Goal: Task Accomplishment & Management: Complete application form

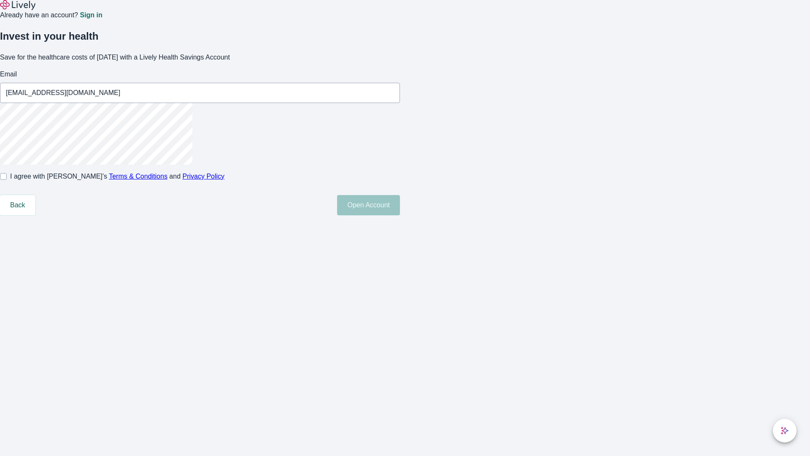
click at [7, 180] on input "I agree with Lively’s Terms & Conditions and Privacy Policy" at bounding box center [3, 176] width 7 height 7
checkbox input "true"
click at [400, 215] on button "Open Account" at bounding box center [368, 205] width 63 height 20
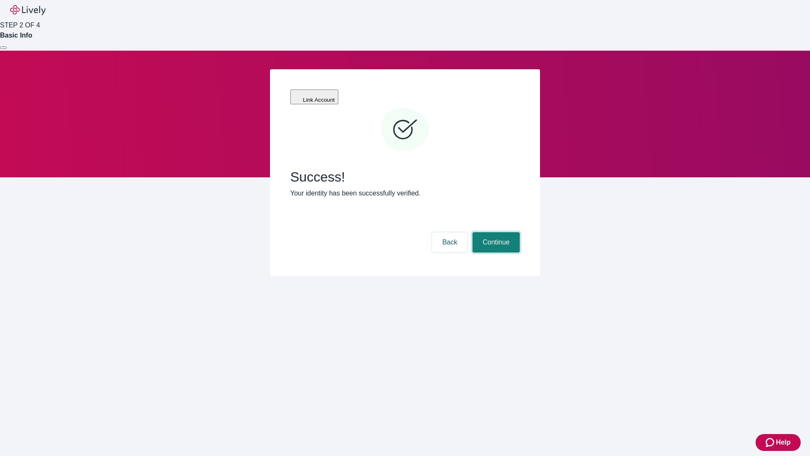
click at [495, 232] on button "Continue" at bounding box center [495, 242] width 47 height 20
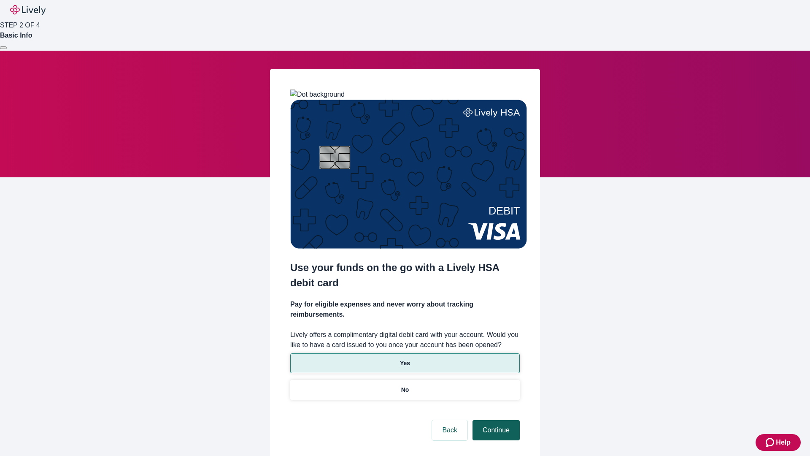
click at [405, 385] on p "No" at bounding box center [405, 389] width 8 height 9
click at [495, 420] on button "Continue" at bounding box center [495, 430] width 47 height 20
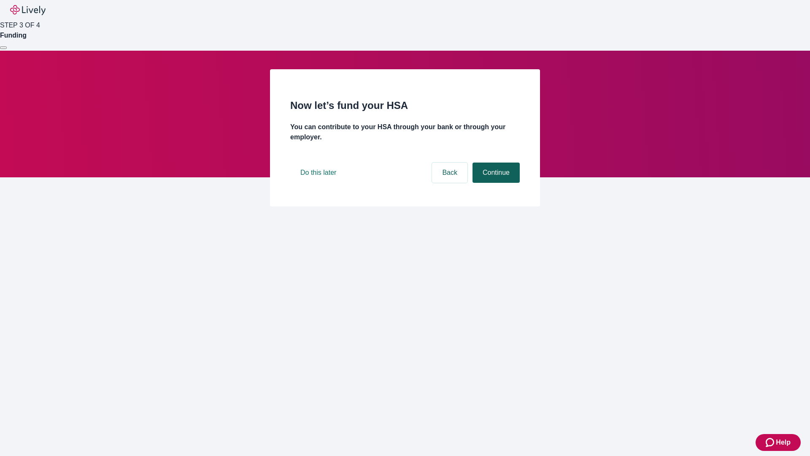
click at [495, 183] on button "Continue" at bounding box center [495, 172] width 47 height 20
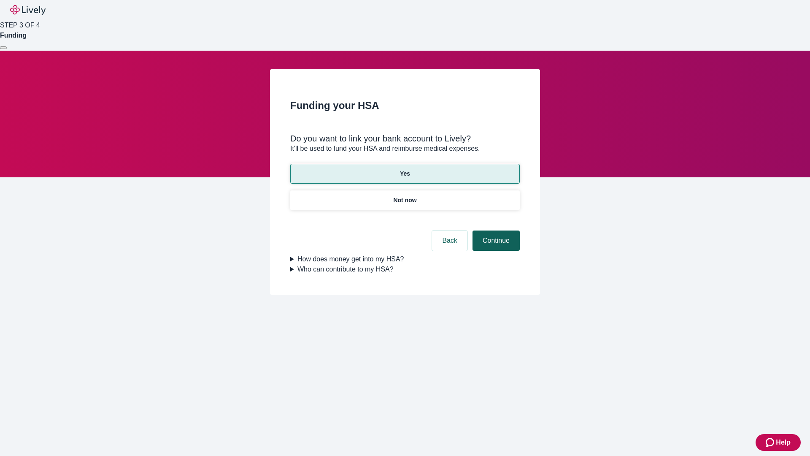
click at [495, 230] on button "Continue" at bounding box center [495, 240] width 47 height 20
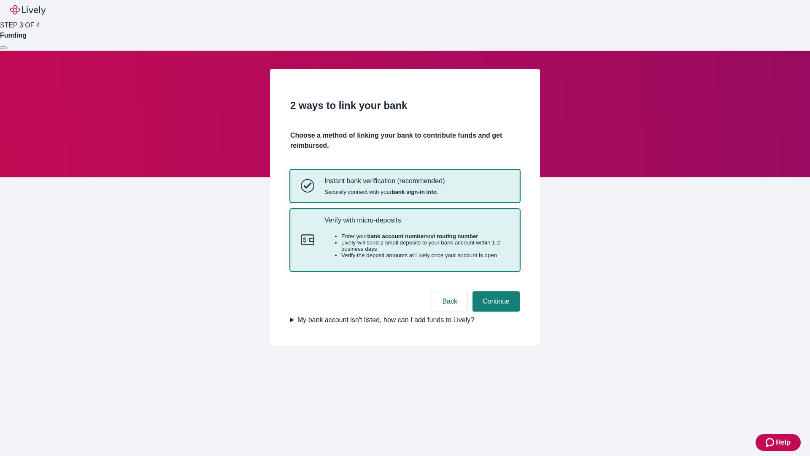
click at [416, 224] on p "Verify with micro-deposits" at bounding box center [416, 220] width 185 height 8
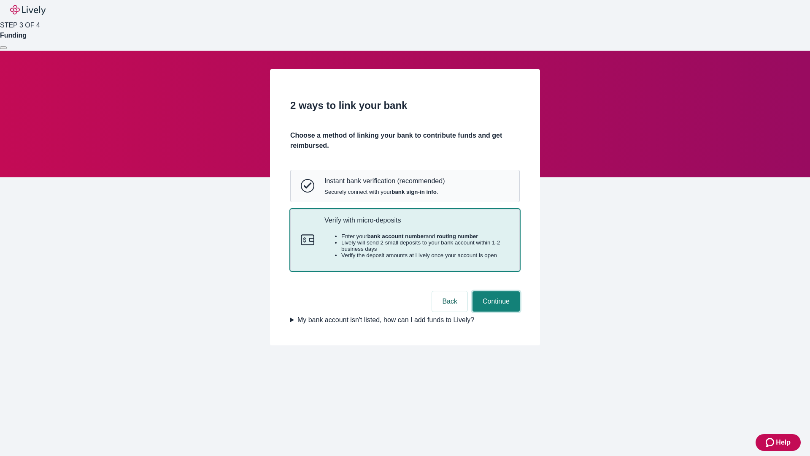
click at [495, 311] on button "Continue" at bounding box center [495, 301] width 47 height 20
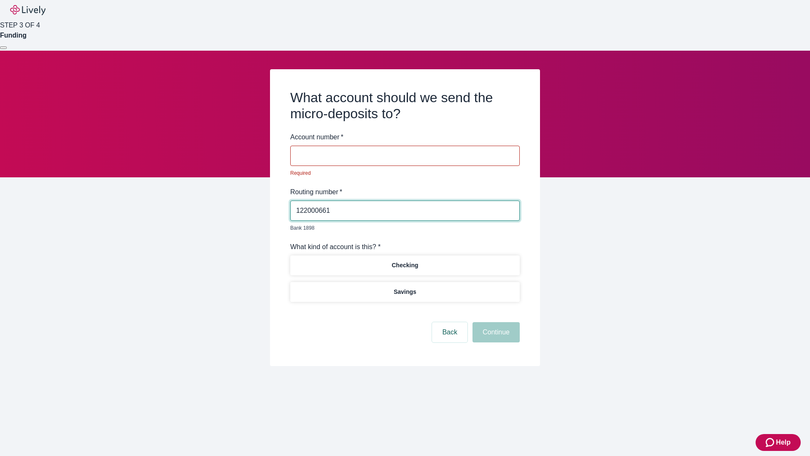
type input "122000661"
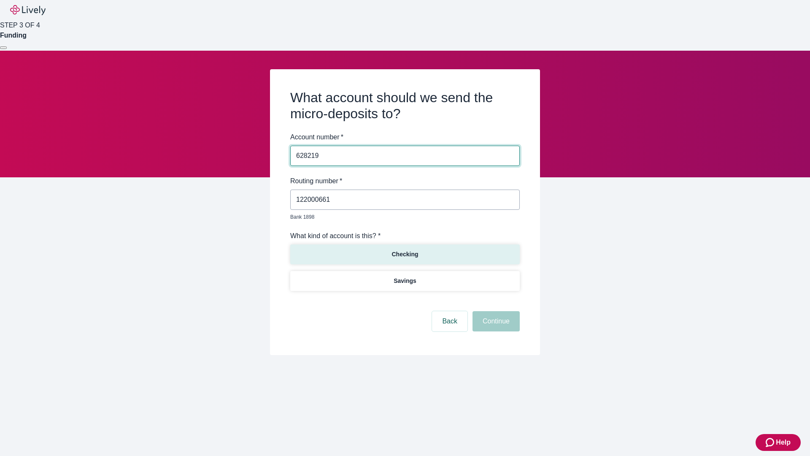
type input "628219"
click at [405, 250] on p "Checking" at bounding box center [404, 254] width 27 height 9
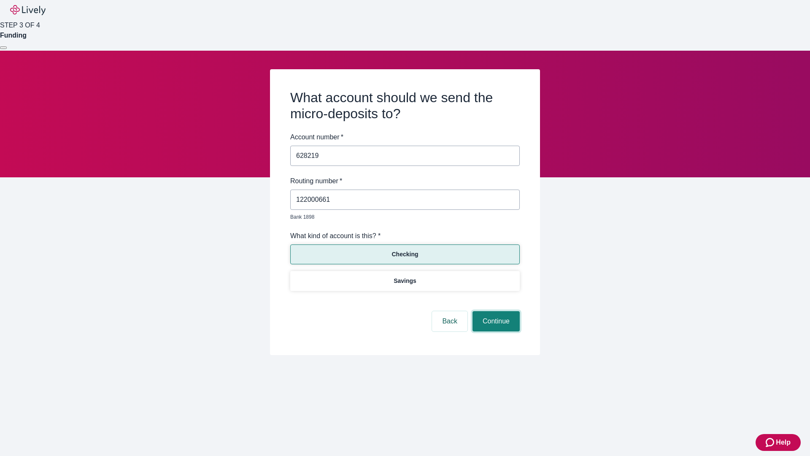
click at [495, 311] on button "Continue" at bounding box center [495, 321] width 47 height 20
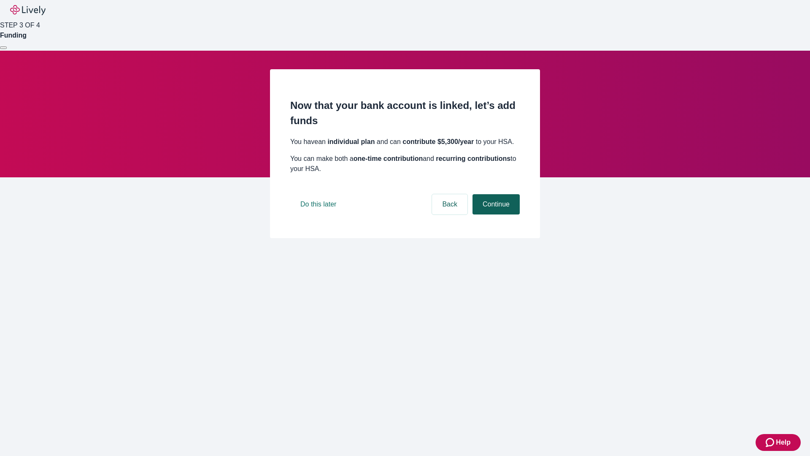
click at [495, 214] on button "Continue" at bounding box center [495, 204] width 47 height 20
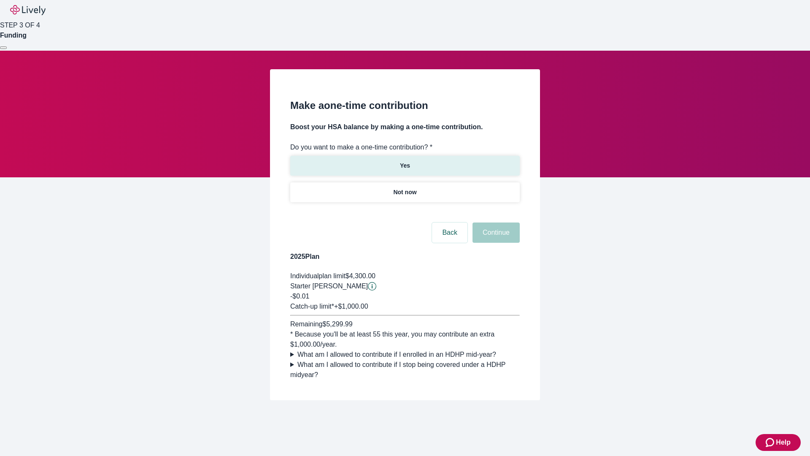
click at [405, 161] on p "Yes" at bounding box center [405, 165] width 10 height 9
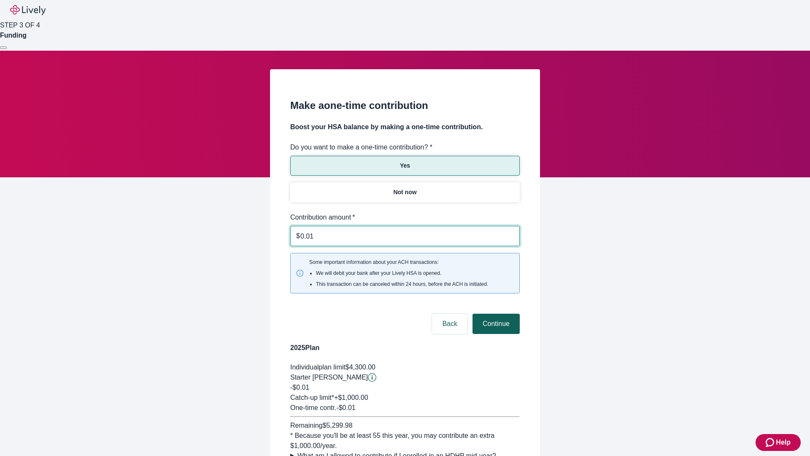
type input "0.01"
click at [495, 313] on button "Continue" at bounding box center [495, 323] width 47 height 20
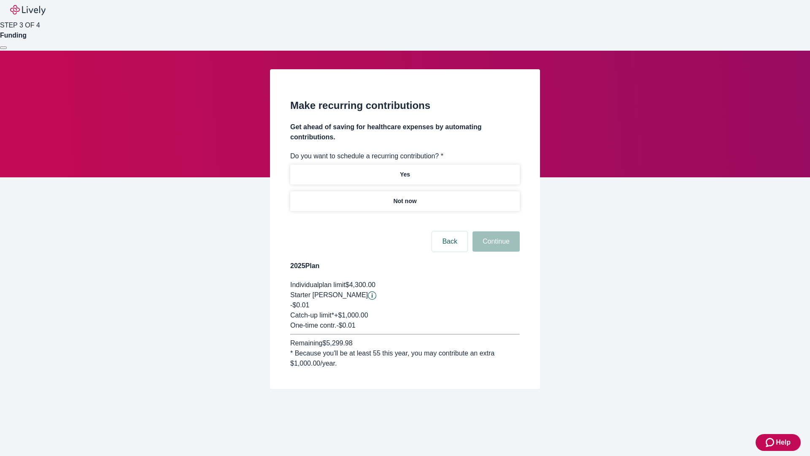
click at [405, 197] on p "Not now" at bounding box center [404, 201] width 23 height 9
click at [495, 231] on button "Continue" at bounding box center [495, 241] width 47 height 20
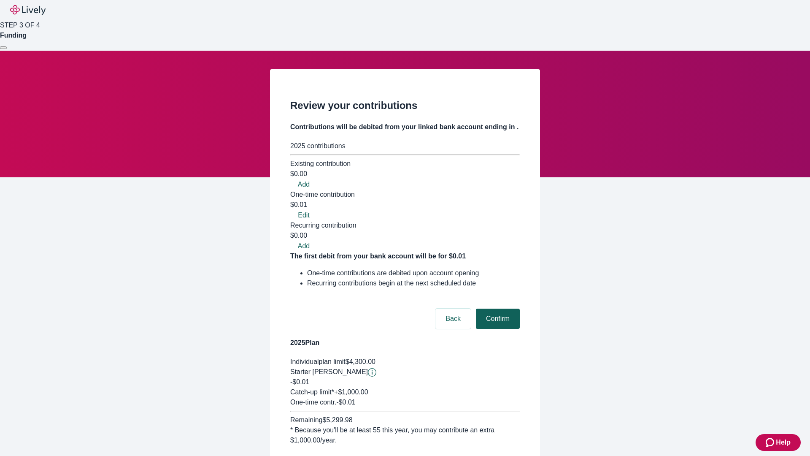
click at [497, 308] on button "Confirm" at bounding box center [498, 318] width 44 height 20
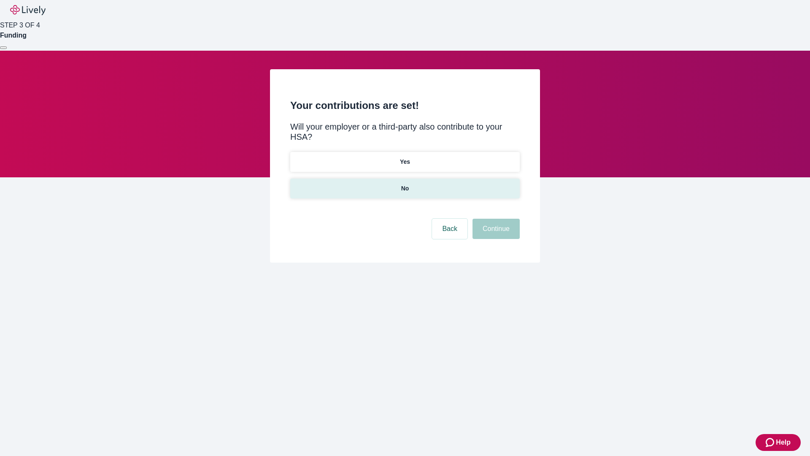
click at [405, 184] on p "No" at bounding box center [405, 188] width 8 height 9
click at [495, 219] on button "Continue" at bounding box center [495, 229] width 47 height 20
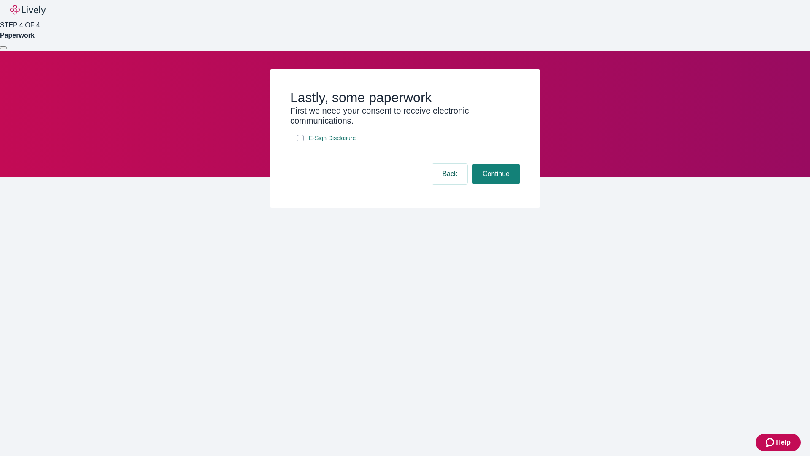
click at [300, 141] on input "E-Sign Disclosure" at bounding box center [300, 138] width 7 height 7
checkbox input "true"
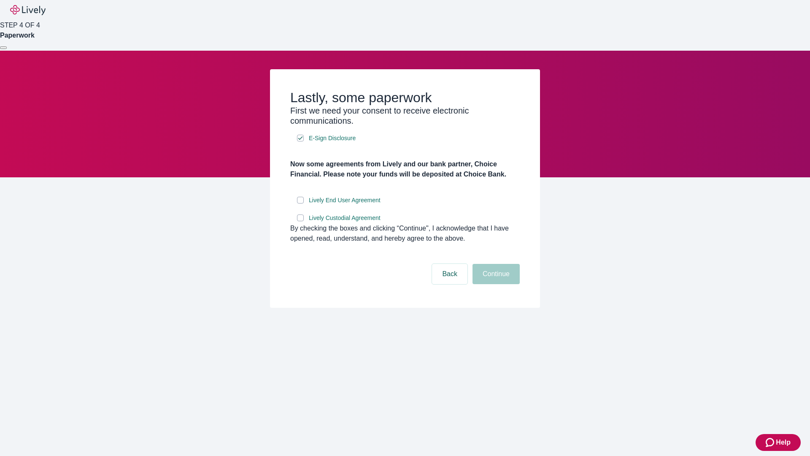
click at [300, 203] on input "Lively End User Agreement" at bounding box center [300, 200] width 7 height 7
checkbox input "true"
click at [300, 221] on input "Lively Custodial Agreement" at bounding box center [300, 217] width 7 height 7
checkbox input "true"
click at [495, 284] on button "Continue" at bounding box center [495, 274] width 47 height 20
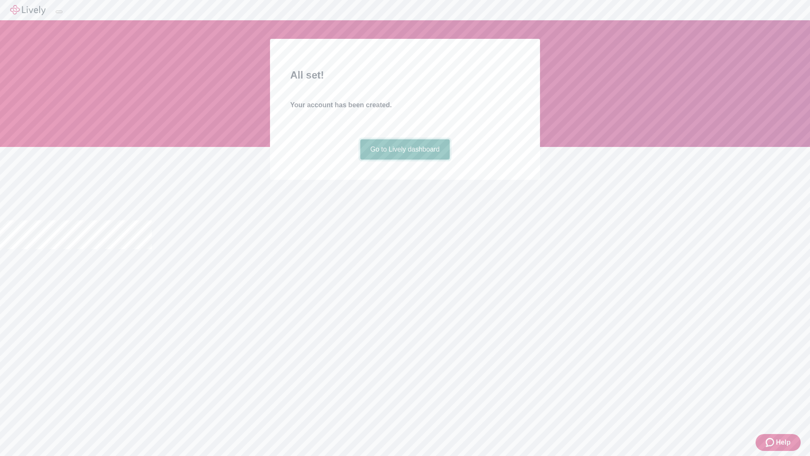
click at [405, 159] on link "Go to Lively dashboard" at bounding box center [405, 149] width 90 height 20
